Goal: Browse casually

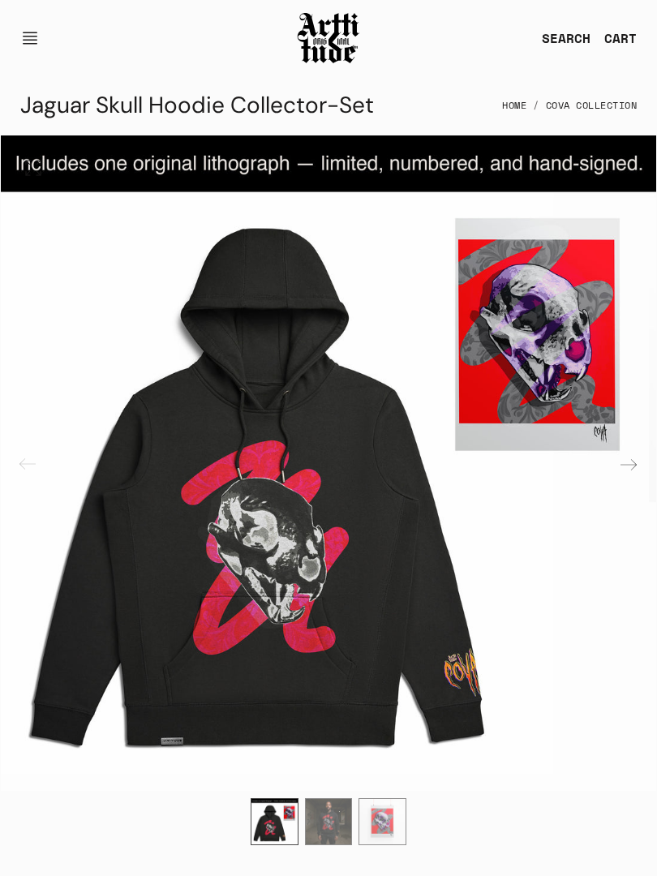
click at [126, 141] on img "1 / 3" at bounding box center [328, 462] width 655 height 655
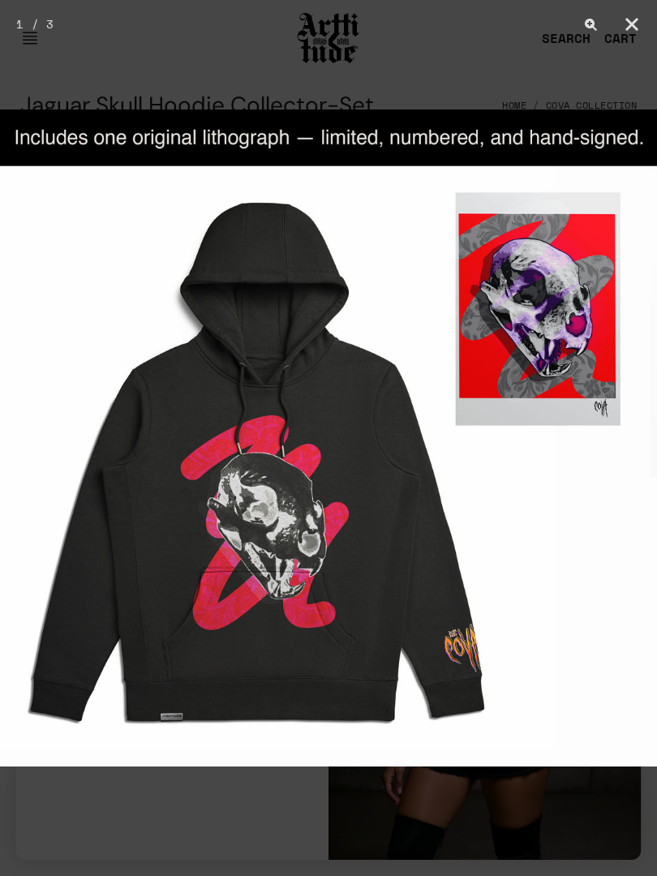
click at [114, 137] on img at bounding box center [328, 437] width 657 height 657
click at [315, 255] on img at bounding box center [328, 437] width 657 height 657
click at [128, 226] on img at bounding box center [328, 437] width 657 height 657
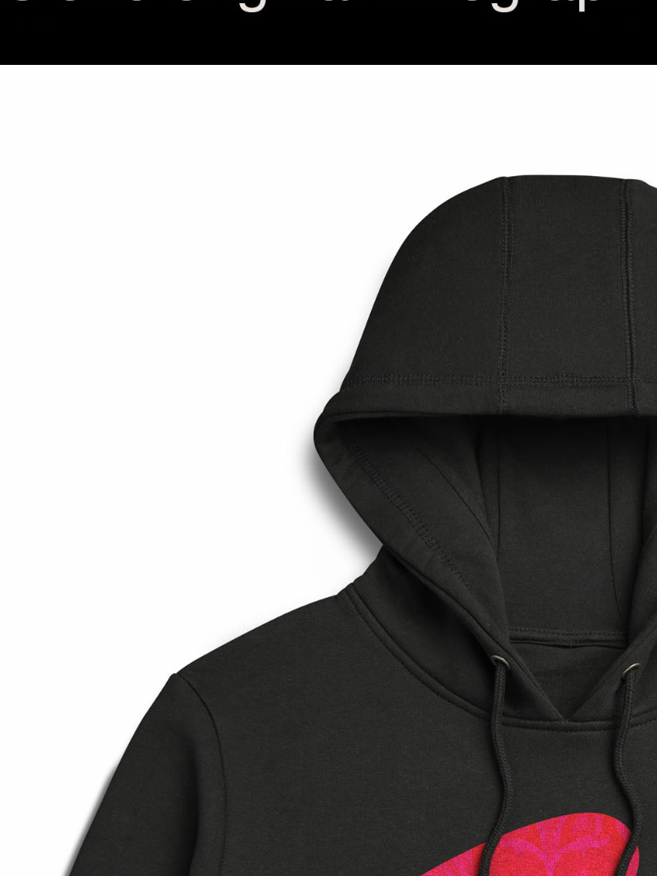
scroll to position [2241, 0]
